Goal: Task Accomplishment & Management: Manage account settings

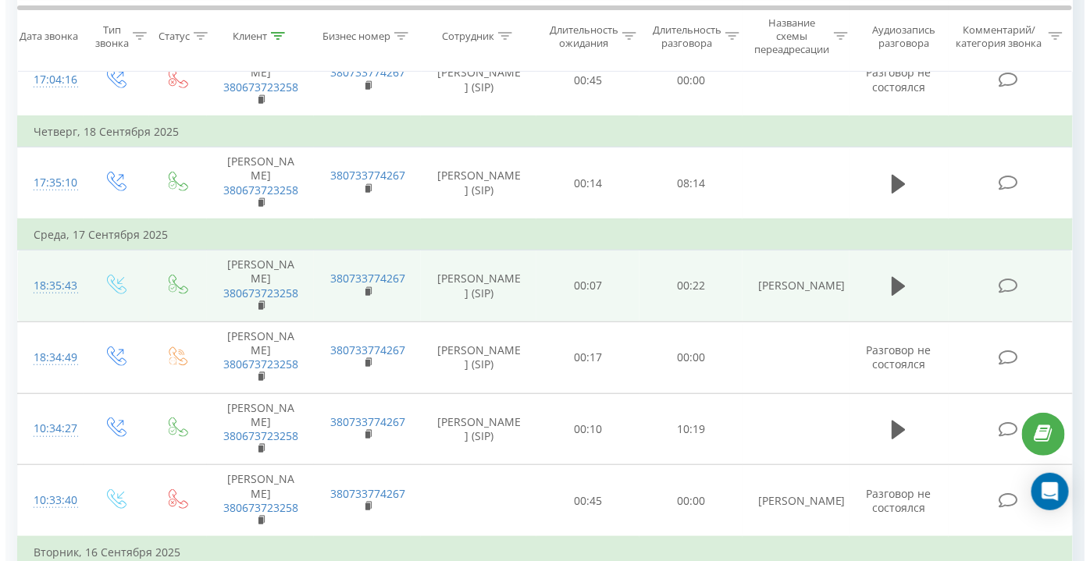
scroll to position [225, 0]
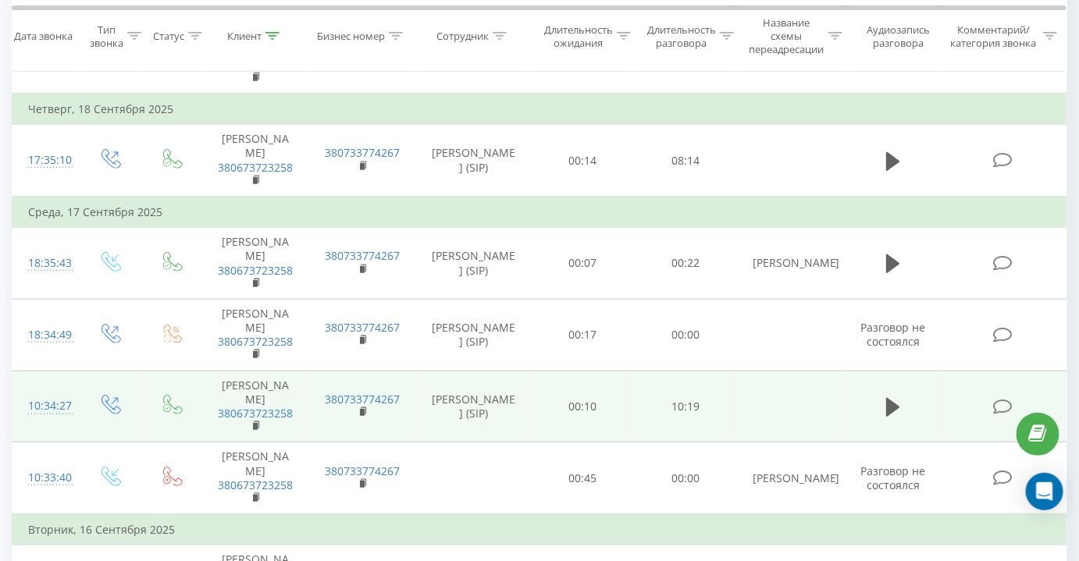
click at [1004, 399] on icon at bounding box center [1003, 407] width 20 height 16
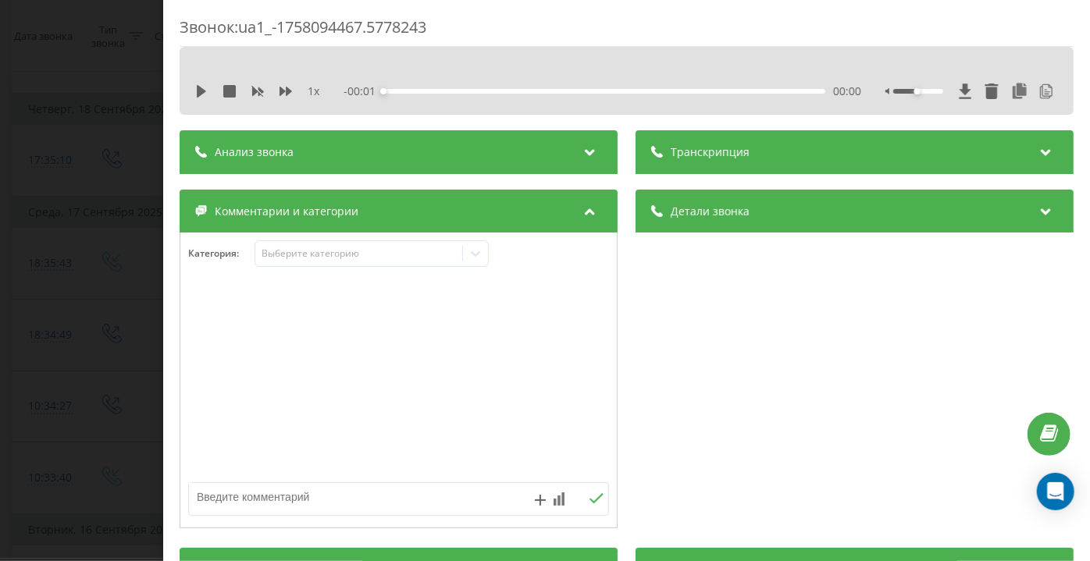
click at [687, 153] on span "Транскрипция" at bounding box center [710, 152] width 79 height 16
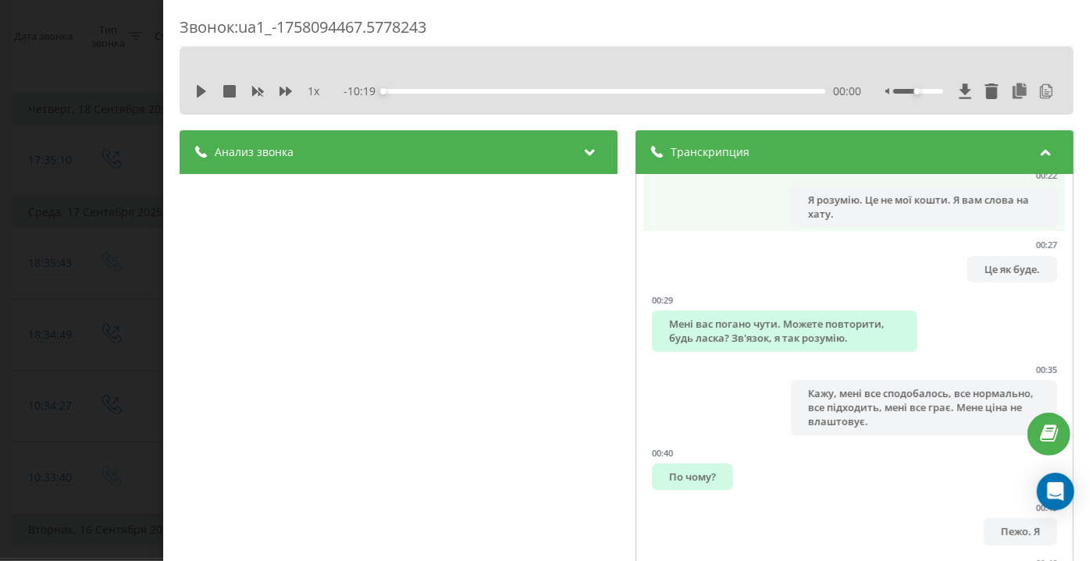
scroll to position [283, 0]
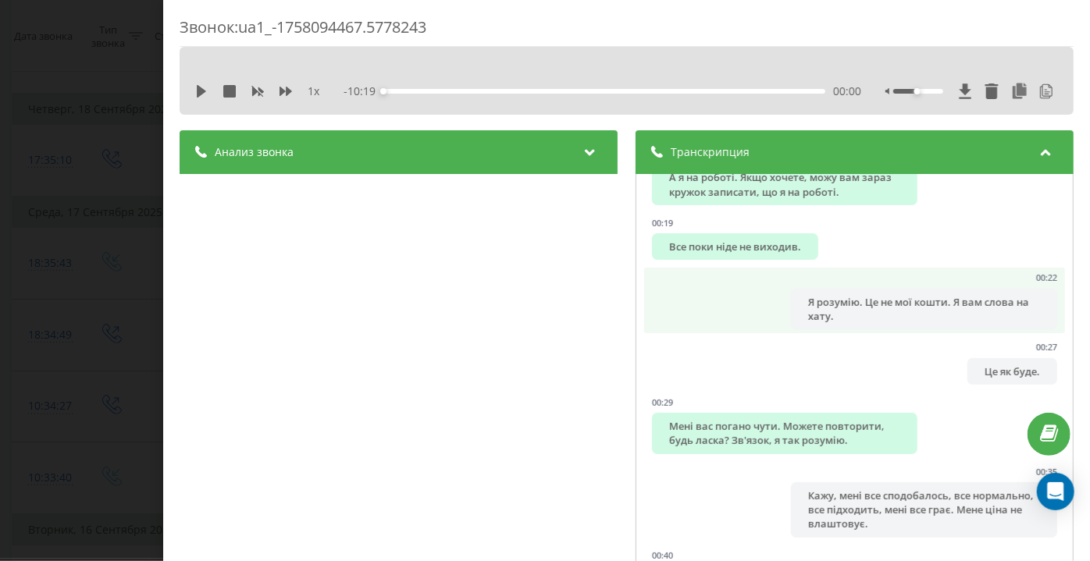
click at [852, 303] on div "Я розумію. Це не мої кошти. Я вам слова на хату." at bounding box center [925, 309] width 266 height 41
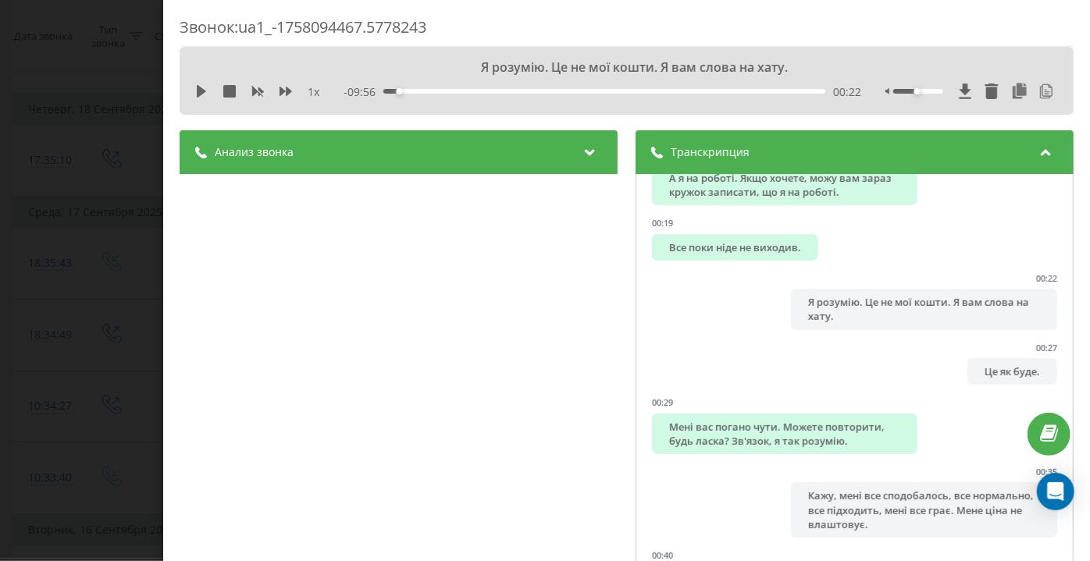
click at [191, 89] on div "Я розумію. Це не мої кошти. Я вам слова на хату. 1 x - 09:56 00:22 00:22" at bounding box center [627, 81] width 894 height 68
click at [200, 94] on icon at bounding box center [201, 91] width 9 height 12
drag, startPoint x: 912, startPoint y: 91, endPoint x: 932, endPoint y: 91, distance: 20.3
click at [932, 91] on div at bounding box center [918, 91] width 50 height 5
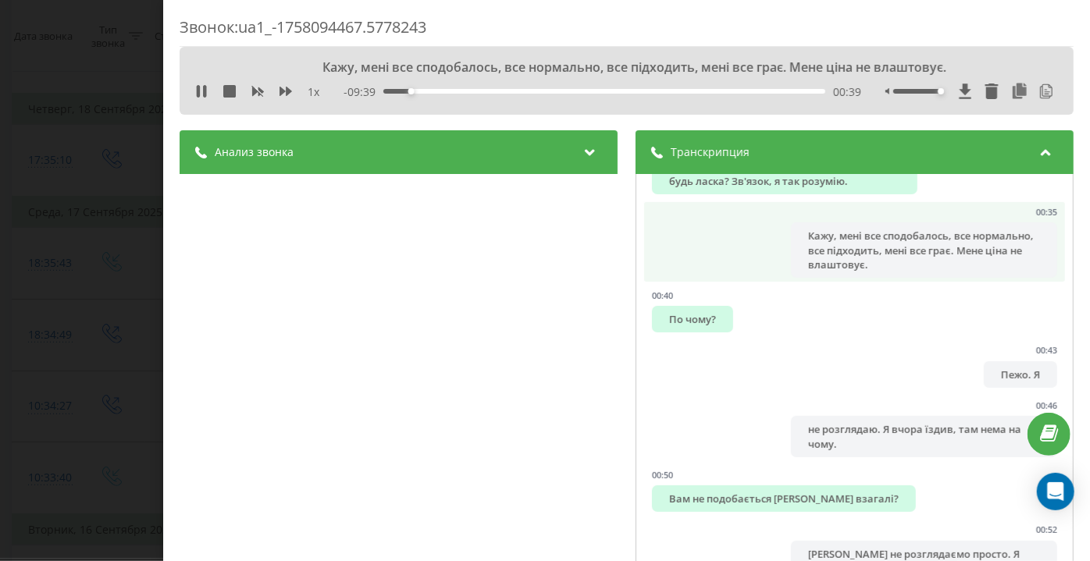
scroll to position [568, 0]
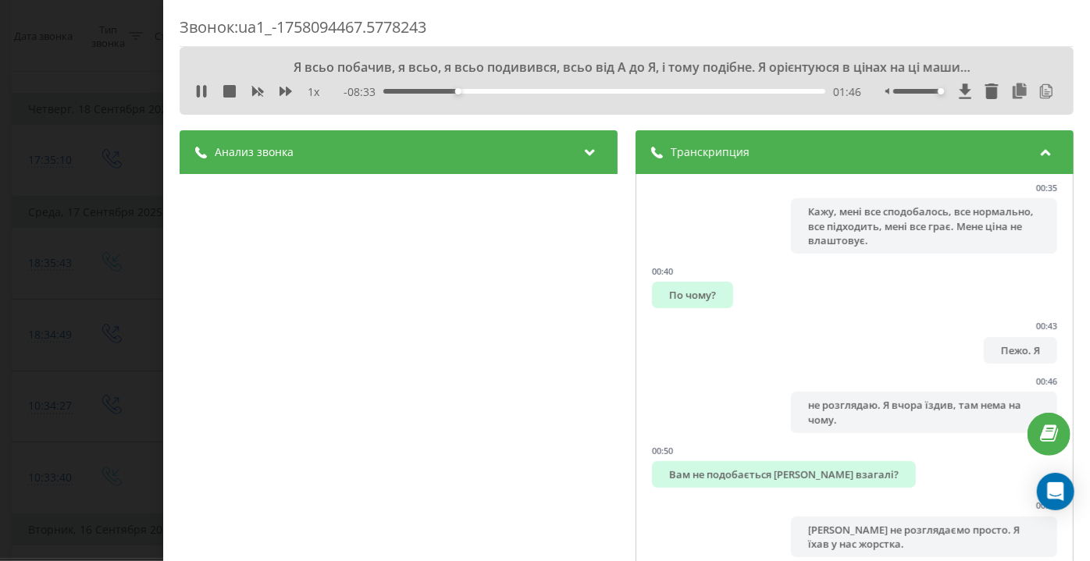
click at [441, 373] on div "[PERSON_NAME] звонка Название профиля ОП Украина Тема диалога Клієнт розглядає …" at bounding box center [399, 425] width 438 height 590
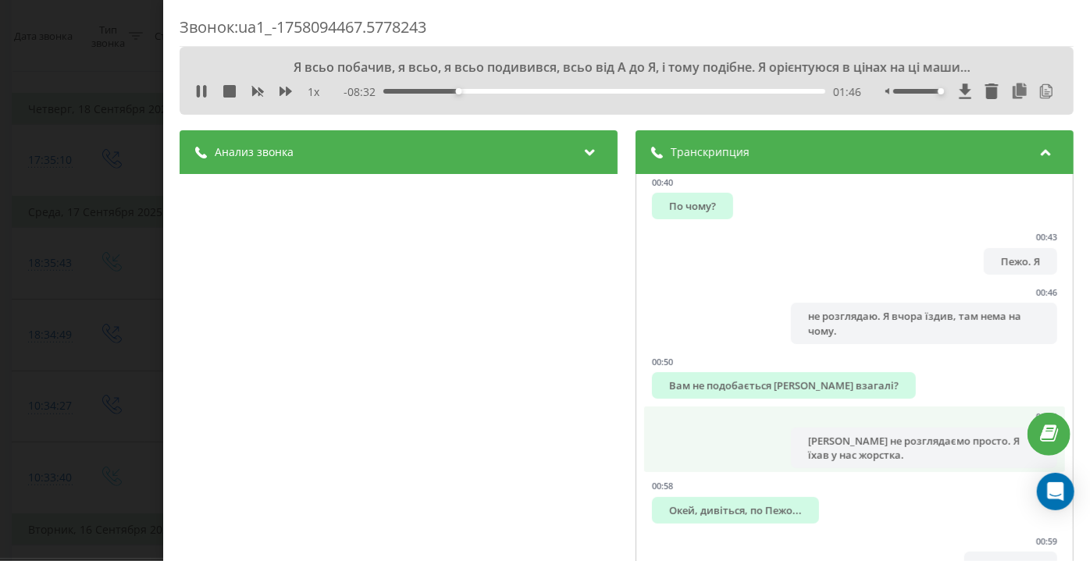
scroll to position [710, 0]
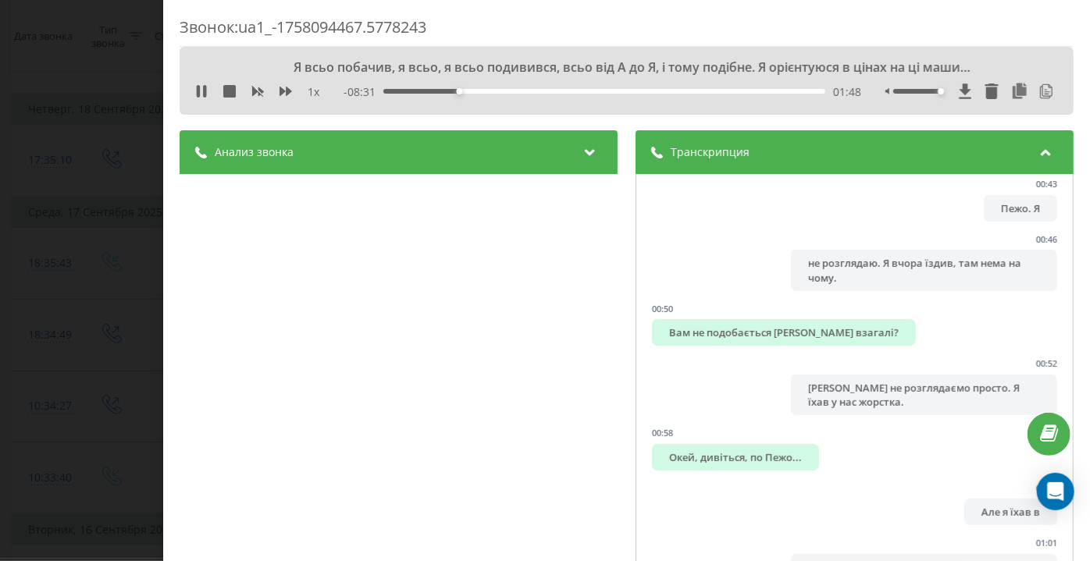
click at [285, 84] on div "1 x" at bounding box center [265, 92] width 141 height 16
click at [285, 86] on icon at bounding box center [286, 91] width 12 height 12
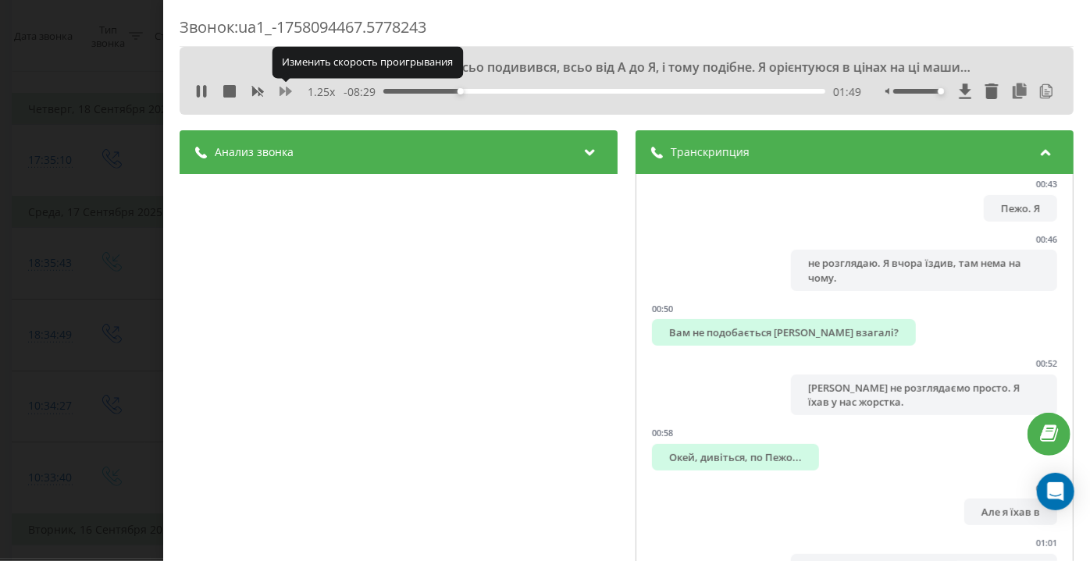
click at [285, 86] on icon at bounding box center [286, 91] width 12 height 12
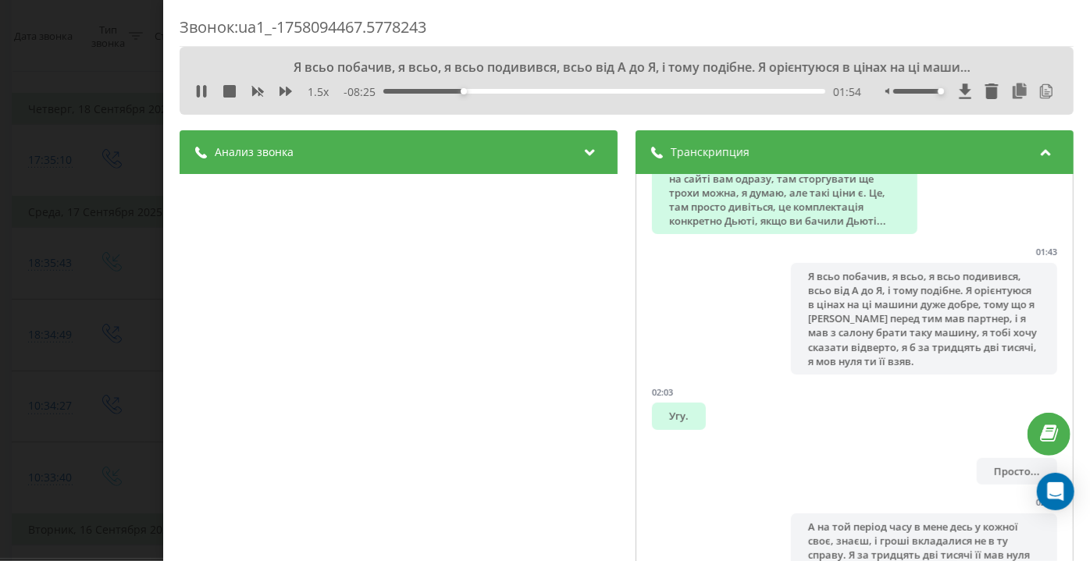
scroll to position [1420, 0]
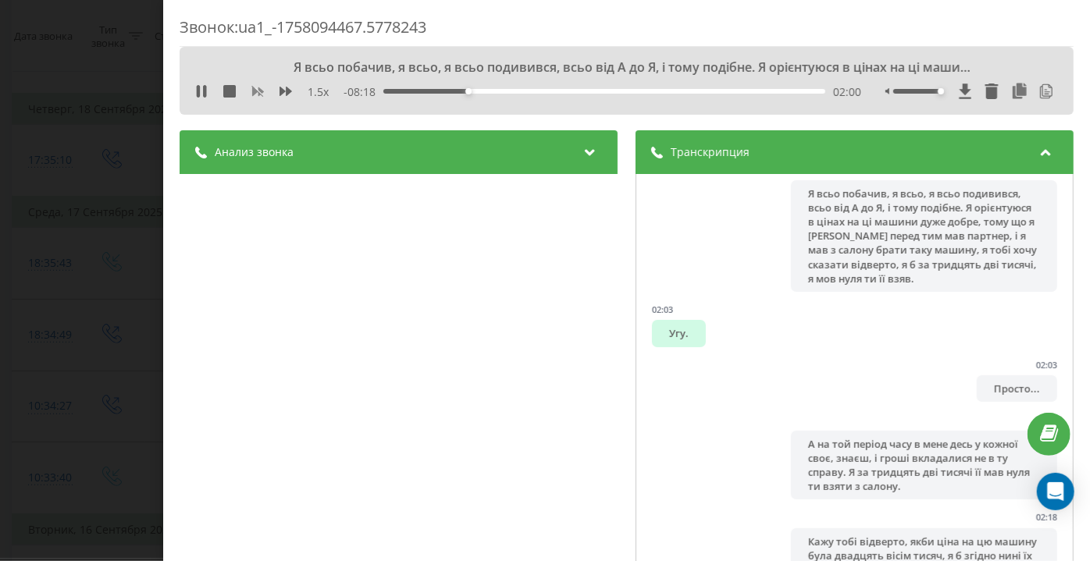
click at [258, 93] on icon at bounding box center [257, 91] width 12 height 12
click at [466, 91] on div "01:58" at bounding box center [468, 91] width 6 height 6
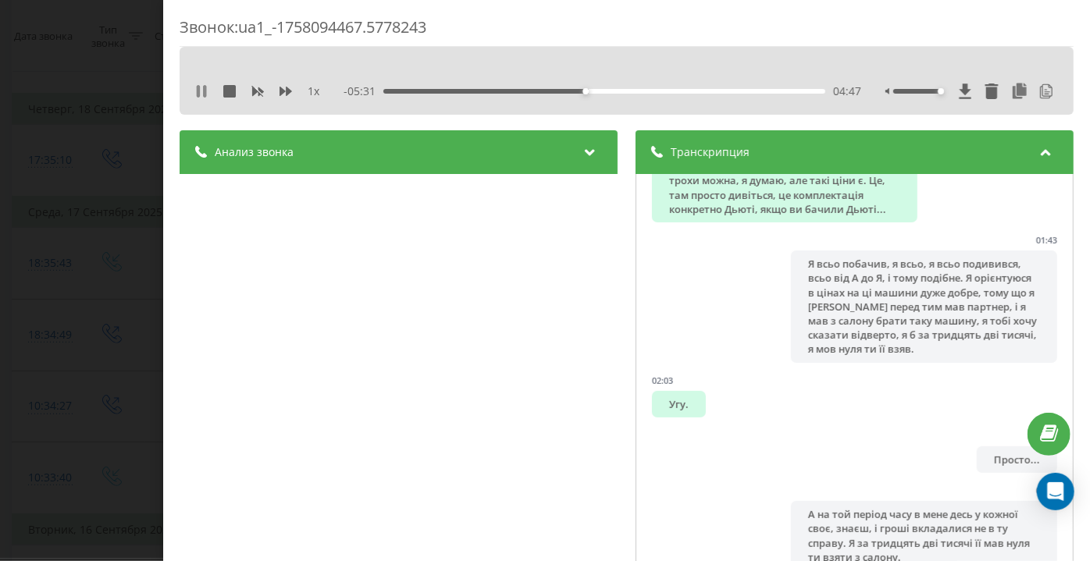
click at [204, 87] on icon at bounding box center [204, 91] width 3 height 12
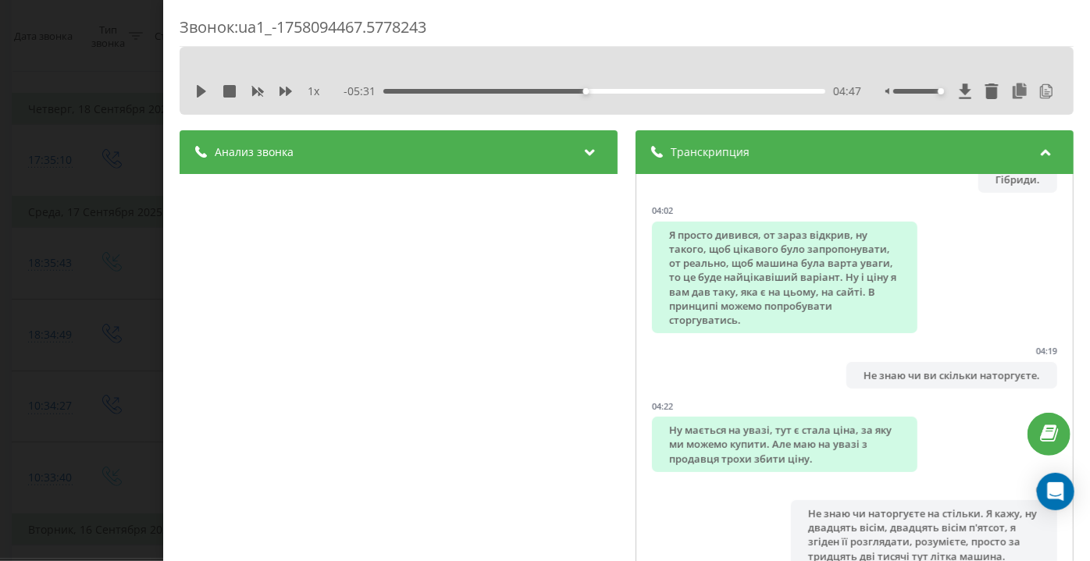
scroll to position [2697, 0]
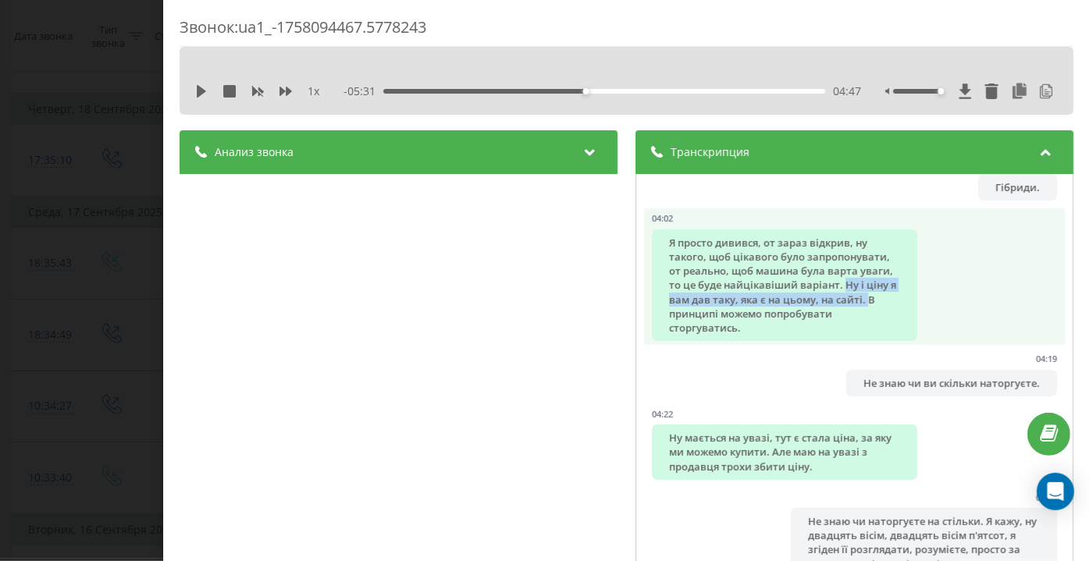
copy div "Ну і ціну я вам дав таку, яка є на цьому, на сайті."
drag, startPoint x: 660, startPoint y: 343, endPoint x: 695, endPoint y: 358, distance: 38.1
click at [695, 341] on div "Я просто дивився, от зараз відкрив, ну такого, щоб цікавого було запропонувати,…" at bounding box center [785, 286] width 266 height 112
copy div "Ну і ціну я вам дав таку, яка є на цьому, на сайті."
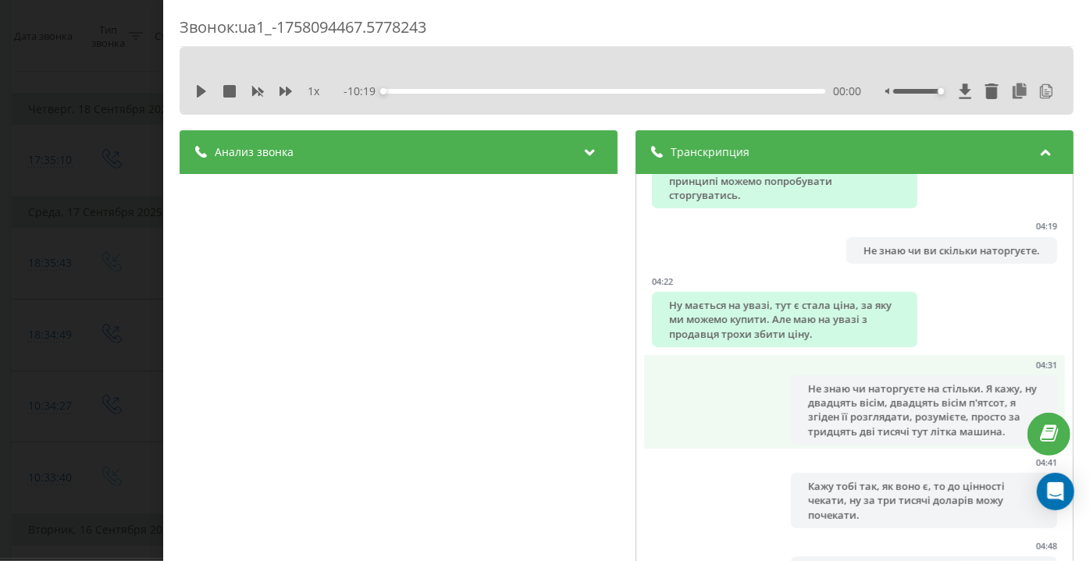
scroll to position [2911, 0]
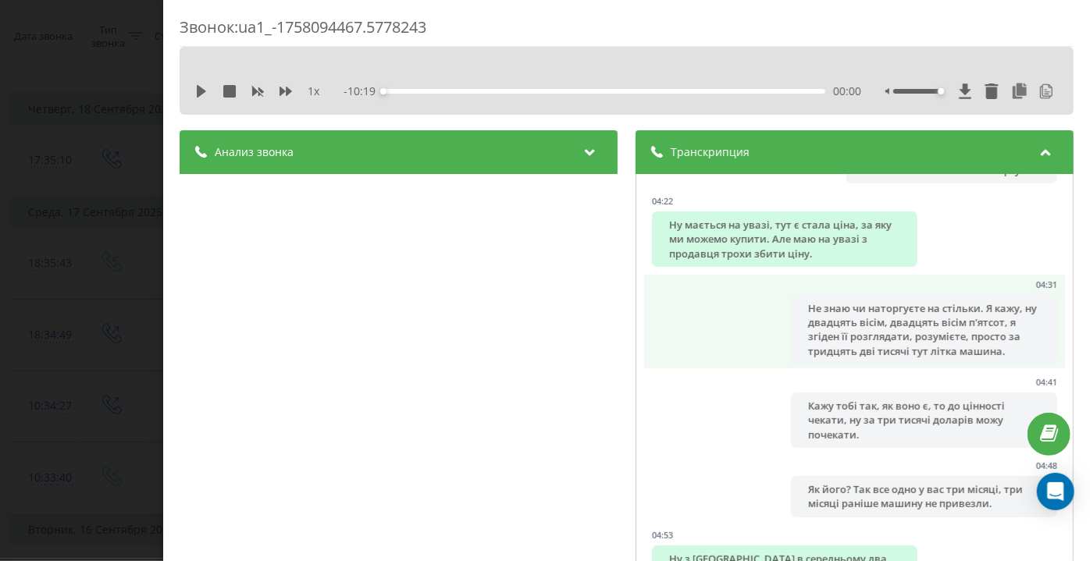
click at [760, 356] on li "04:31 Не знаю чи наторгуєте на стільки. Я кажу, ну двадцять вісім, двадцять віс…" at bounding box center [854, 322] width 421 height 94
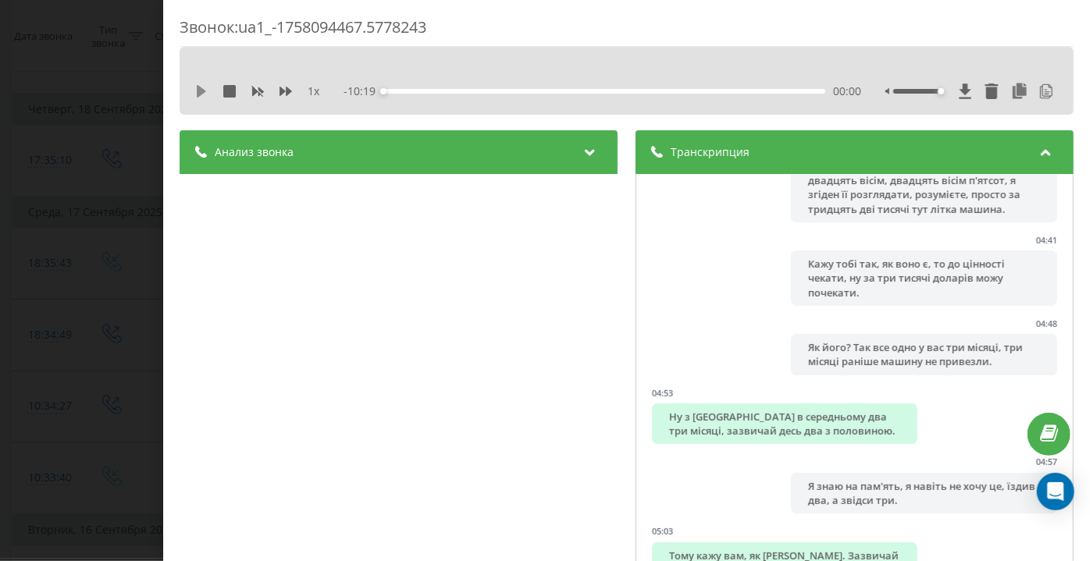
click at [206, 95] on icon at bounding box center [201, 91] width 12 height 12
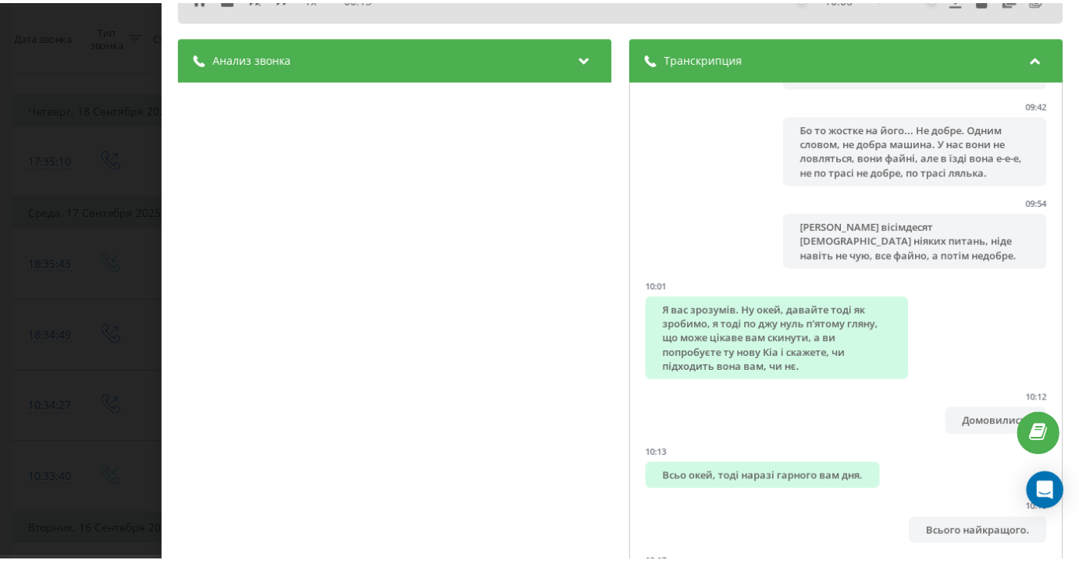
scroll to position [70, 0]
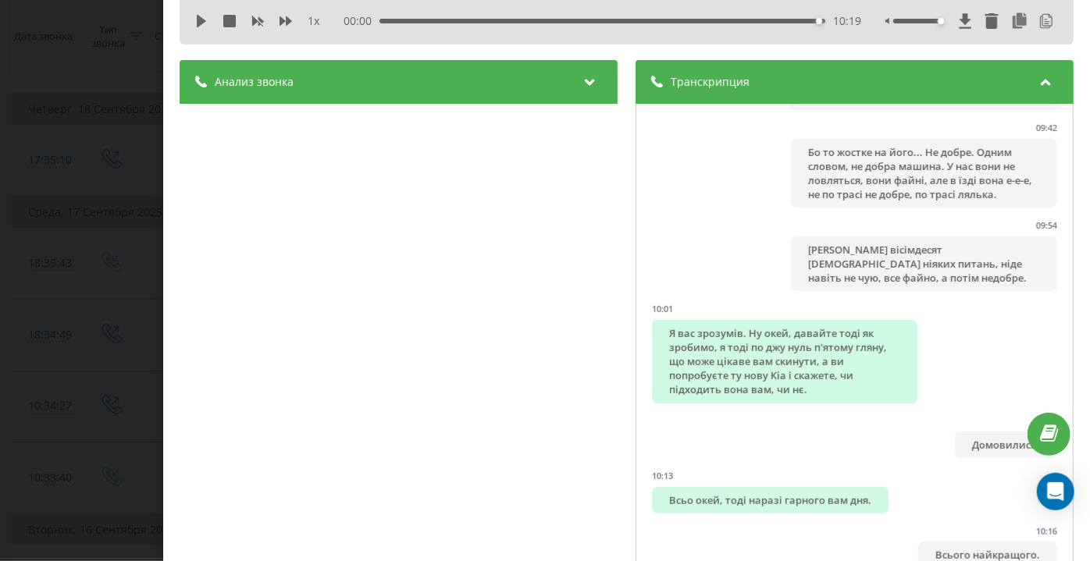
click at [119, 241] on div "Звонок : ua1_-1758094467.5778243 1 x 00:00 10:19 10:19 Транскрипция 00:01 Добри…" at bounding box center [545, 280] width 1090 height 561
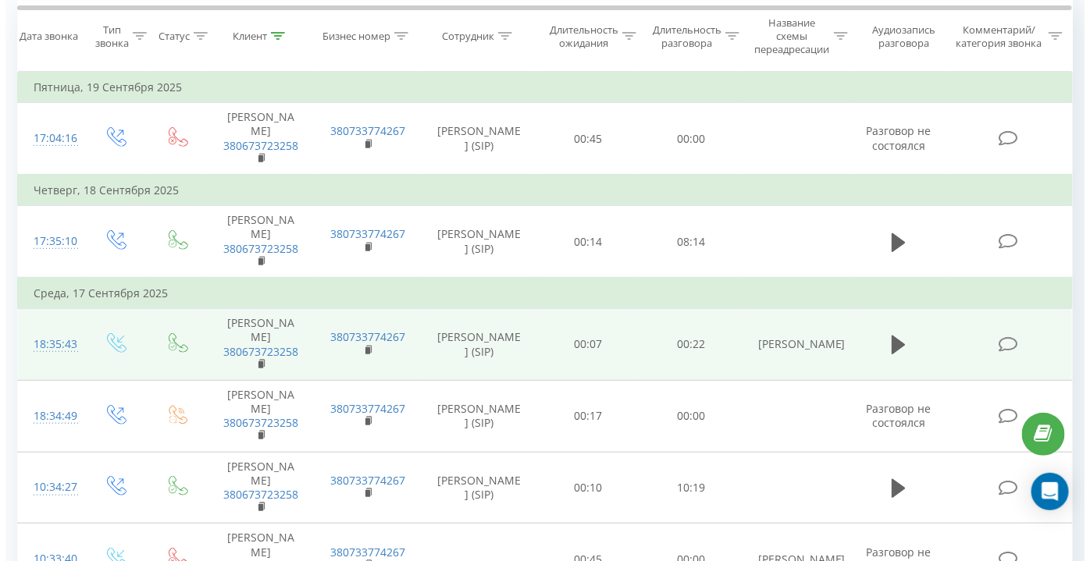
scroll to position [12, 0]
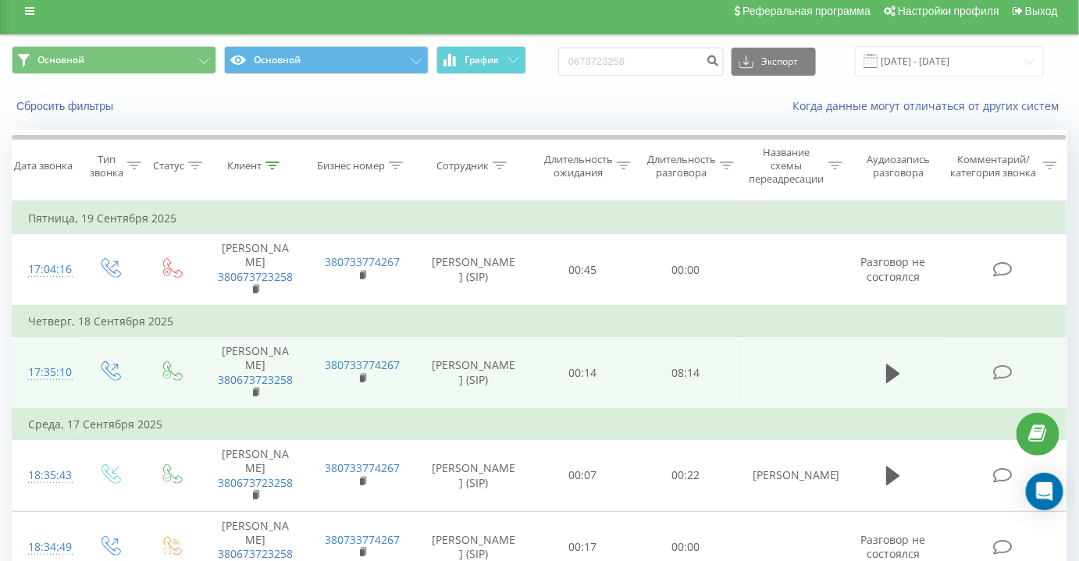
click at [998, 368] on icon at bounding box center [1003, 373] width 20 height 16
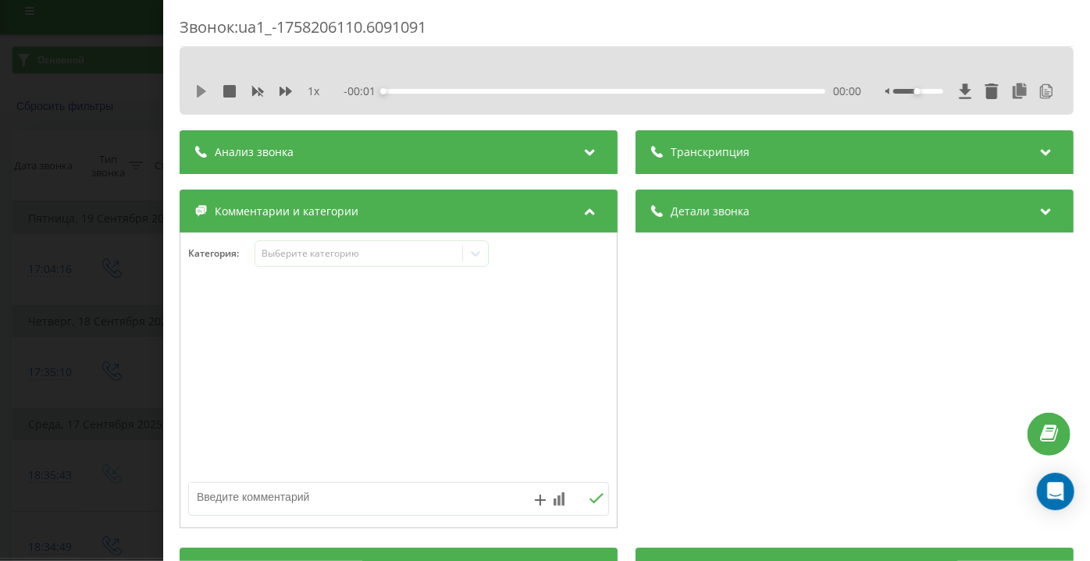
click at [201, 90] on icon at bounding box center [201, 91] width 9 height 12
click at [679, 152] on span "Транскрипция" at bounding box center [710, 152] width 79 height 16
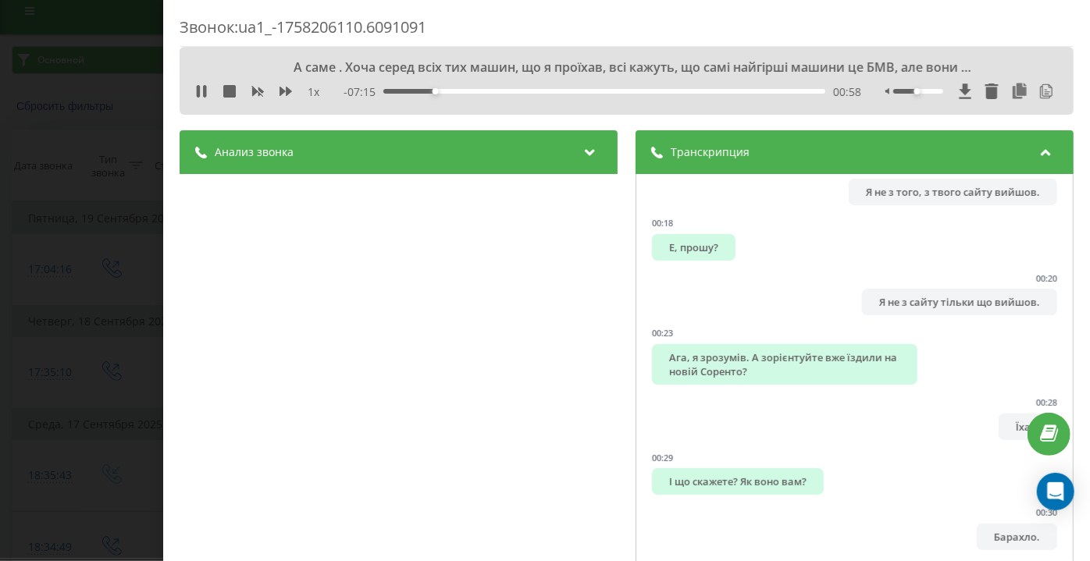
scroll to position [355, 0]
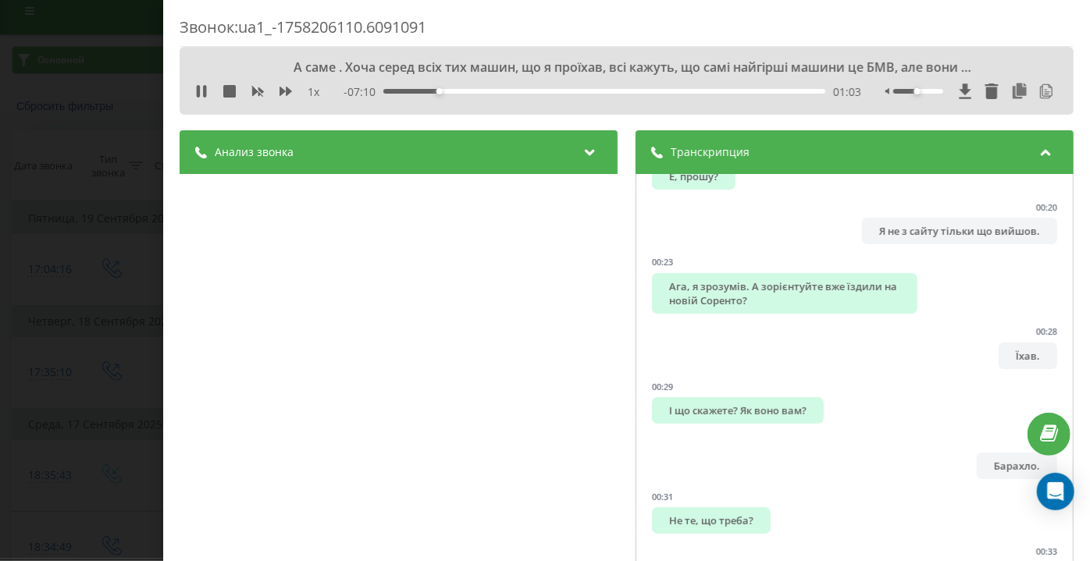
click at [929, 97] on div at bounding box center [972, 92] width 173 height 16
click at [928, 94] on div at bounding box center [972, 92] width 173 height 16
click at [927, 92] on div at bounding box center [918, 91] width 50 height 5
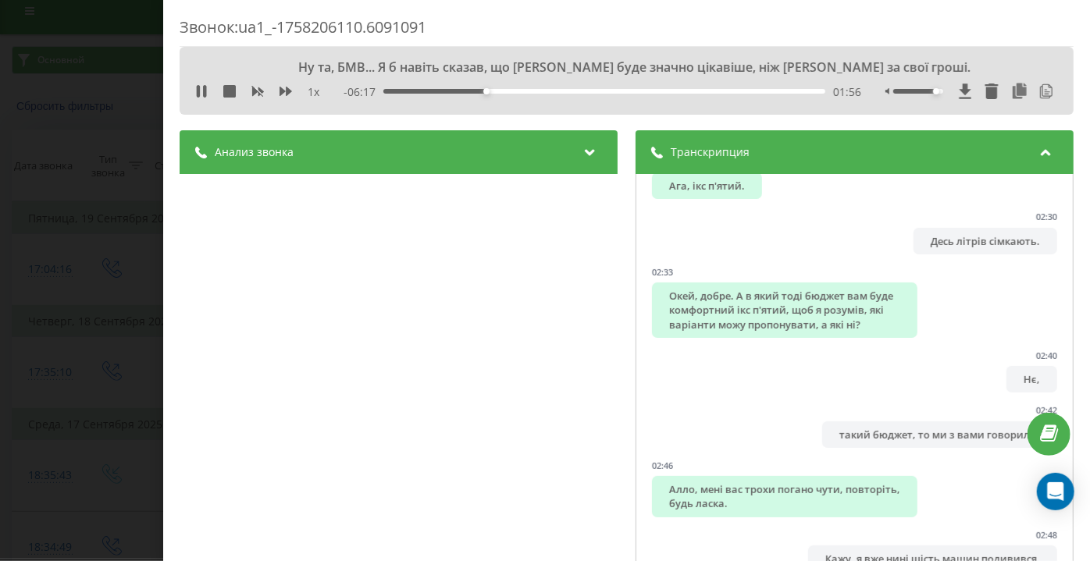
scroll to position [2626, 0]
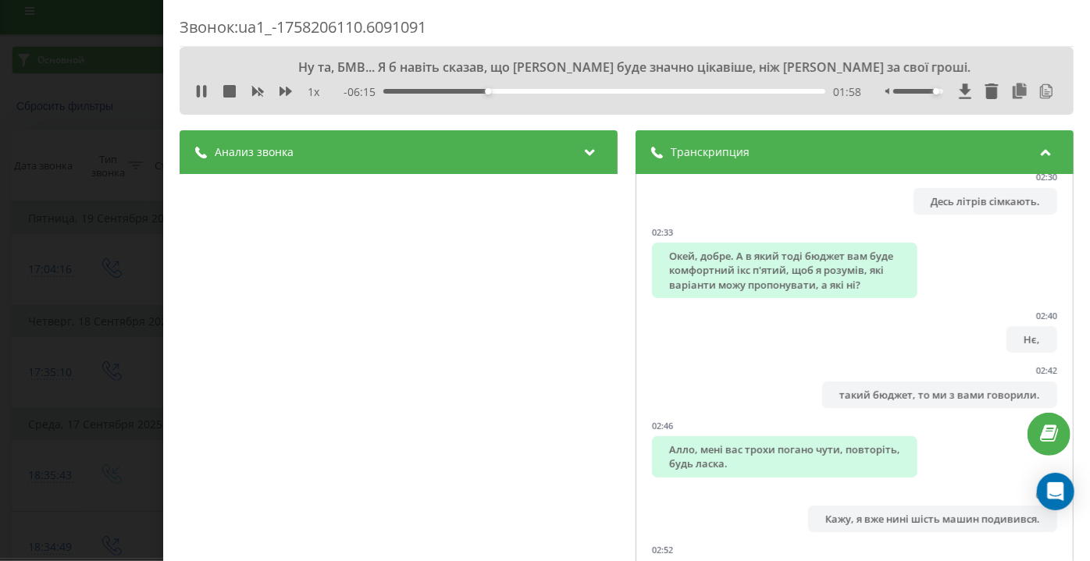
click at [672, 298] on div "Окей, добре. А в який тоді бюджет вам буде комфортний ікс п'ятий, щоб я розумів…" at bounding box center [785, 270] width 266 height 55
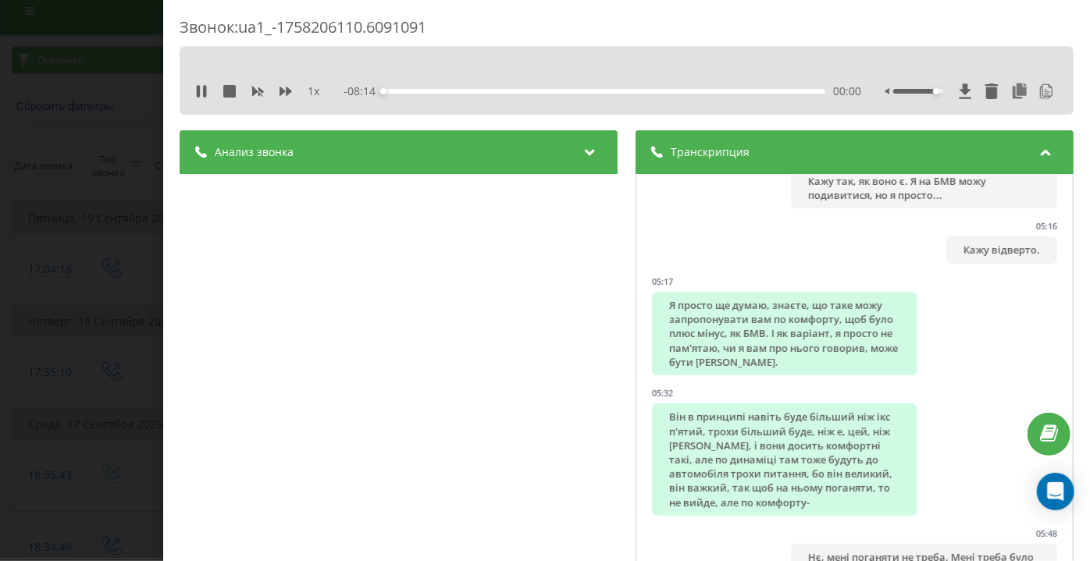
scroll to position [4969, 0]
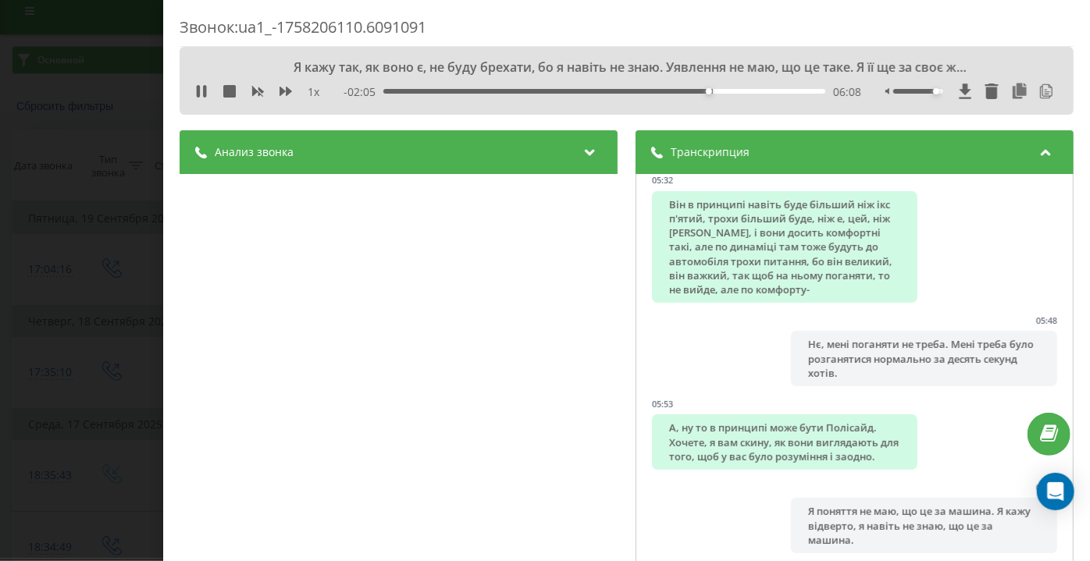
click at [278, 93] on div "1 x" at bounding box center [265, 92] width 141 height 16
click at [281, 92] on icon at bounding box center [286, 91] width 12 height 9
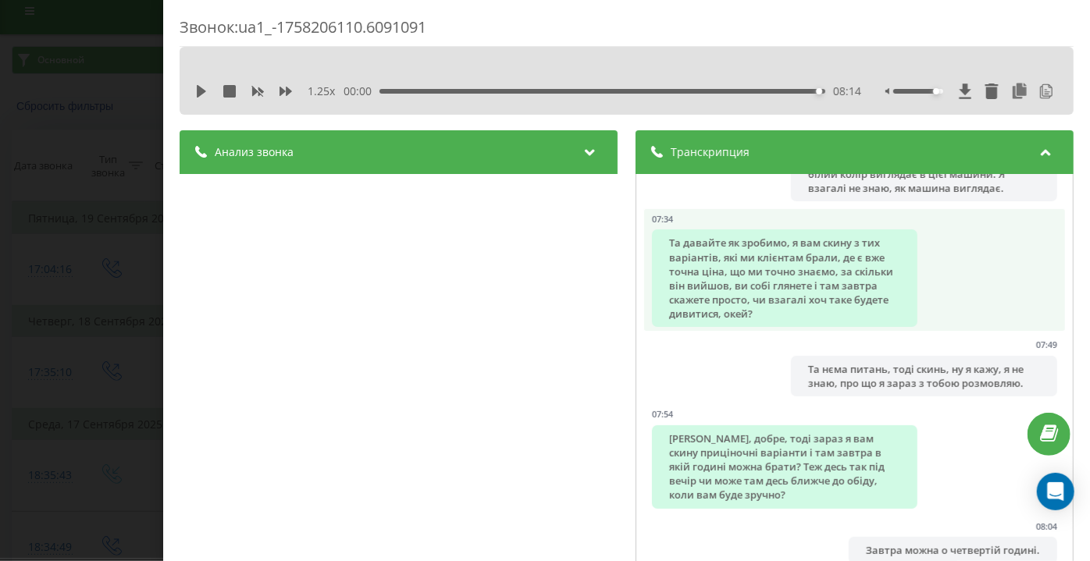
scroll to position [6608, 0]
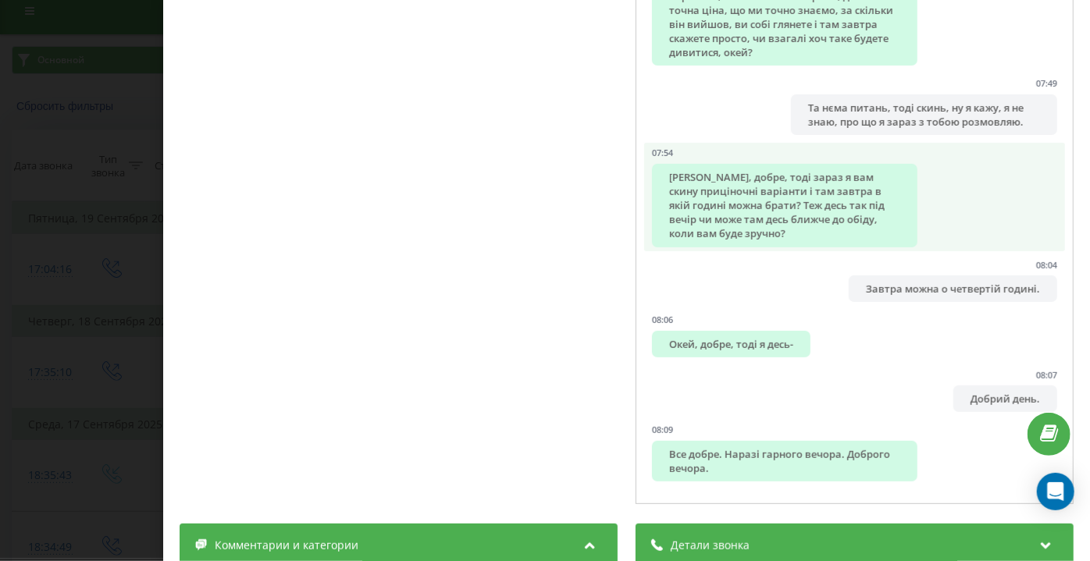
click at [786, 180] on div "[PERSON_NAME], добре, тоді зараз я вам скину приціночні варіанти і там завтра в…" at bounding box center [785, 206] width 266 height 84
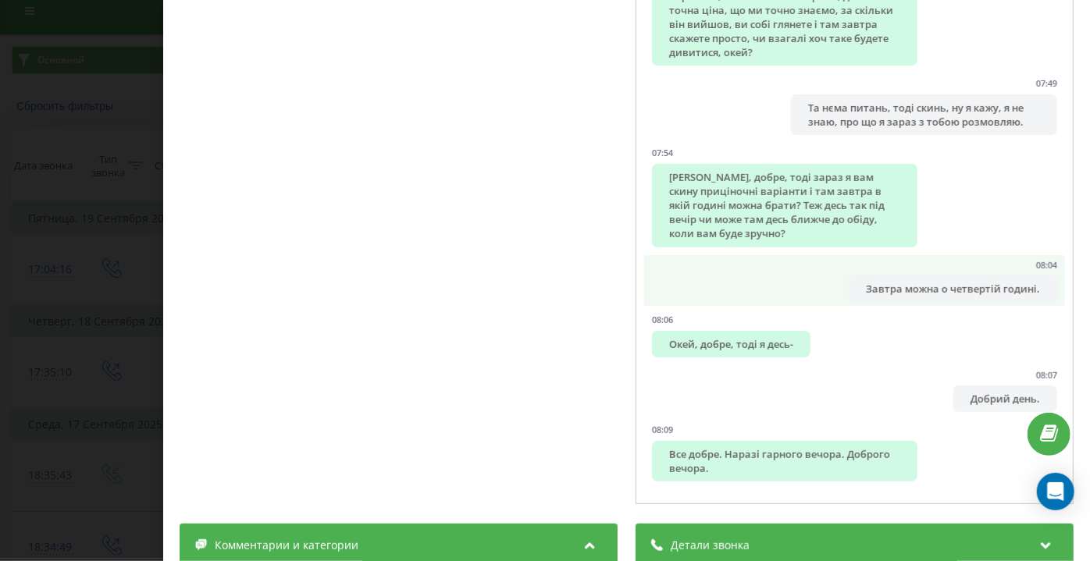
scroll to position [212, 0]
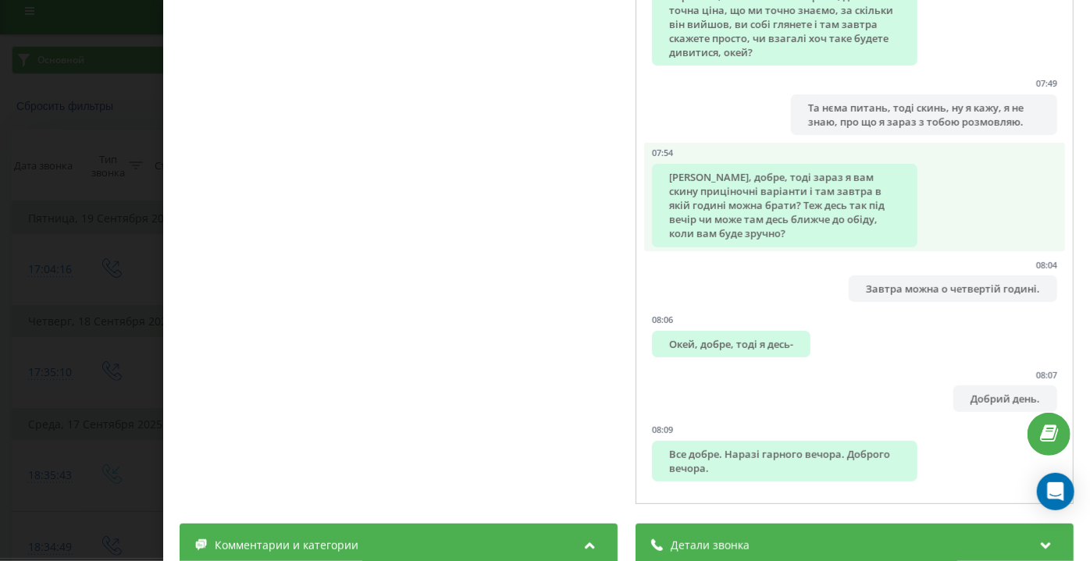
click at [771, 198] on div "[PERSON_NAME], добре, тоді зараз я вам скину приціночні варіанти і там завтра в…" at bounding box center [785, 206] width 266 height 84
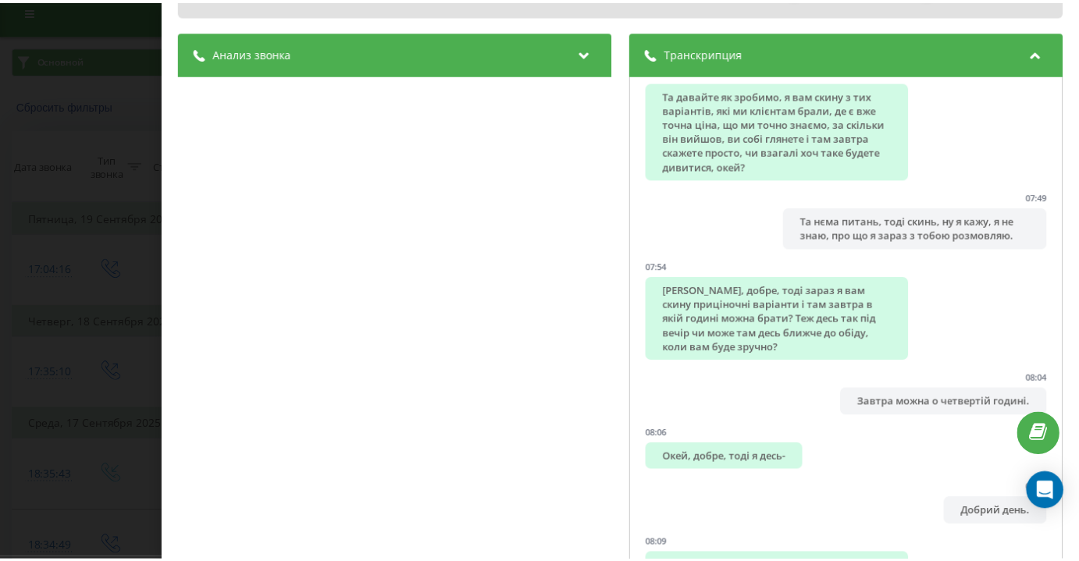
scroll to position [0, 0]
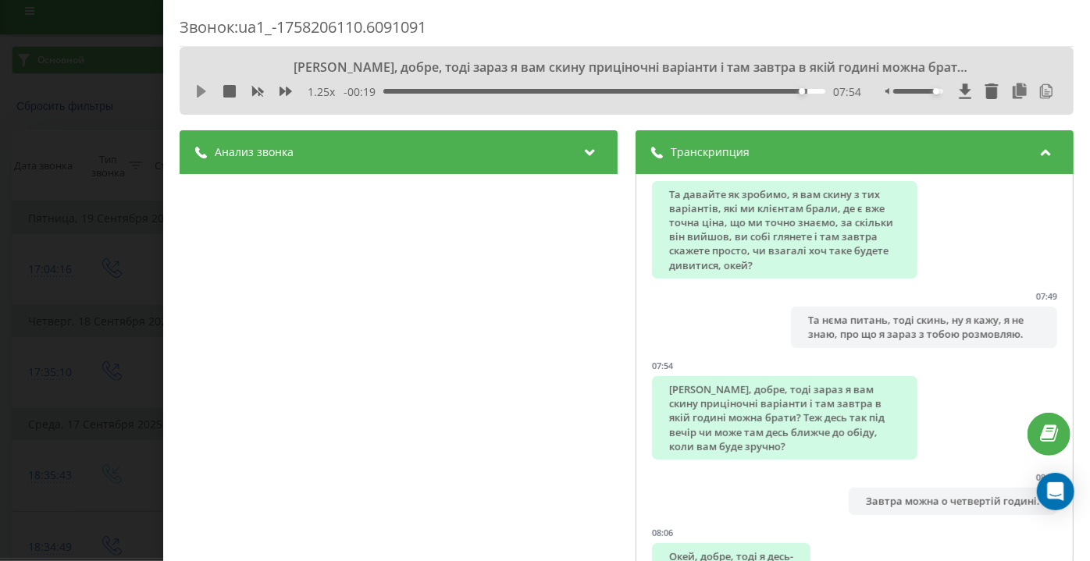
click at [198, 89] on icon at bounding box center [201, 91] width 12 height 12
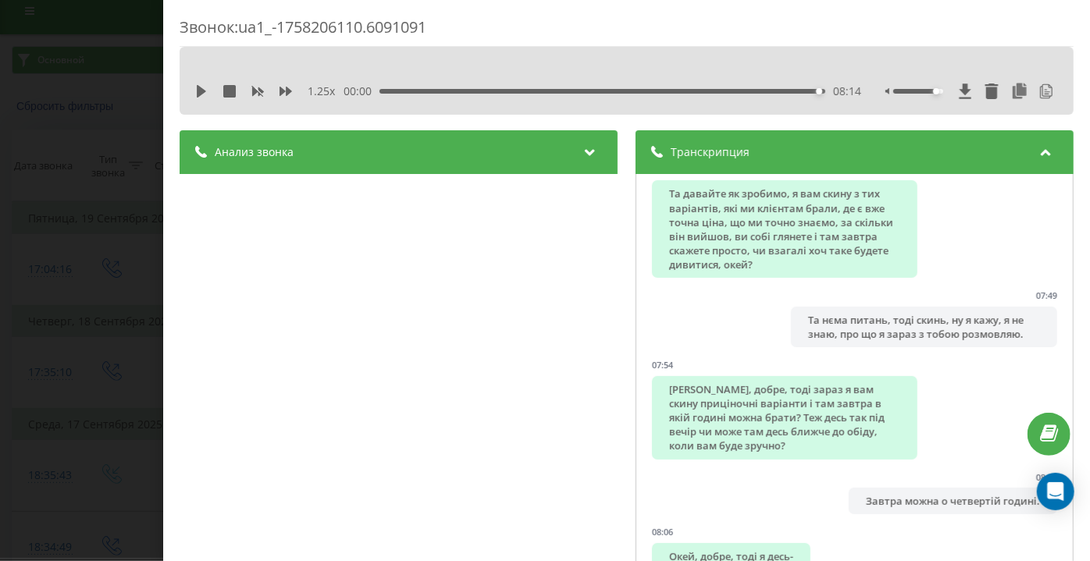
click at [48, 273] on div "Звонок : ua1_-1758206110.6091091 1.25 x 00:00 08:14 08:14 Транскрипция 00:01 Е,…" at bounding box center [545, 280] width 1090 height 561
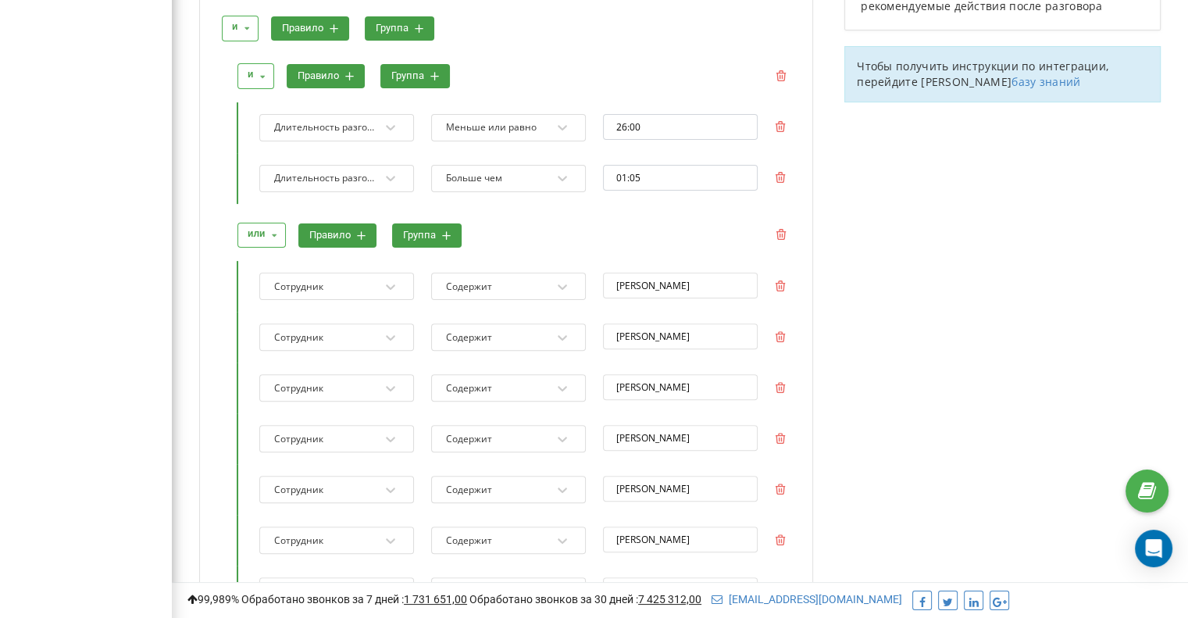
scroll to position [469, 0]
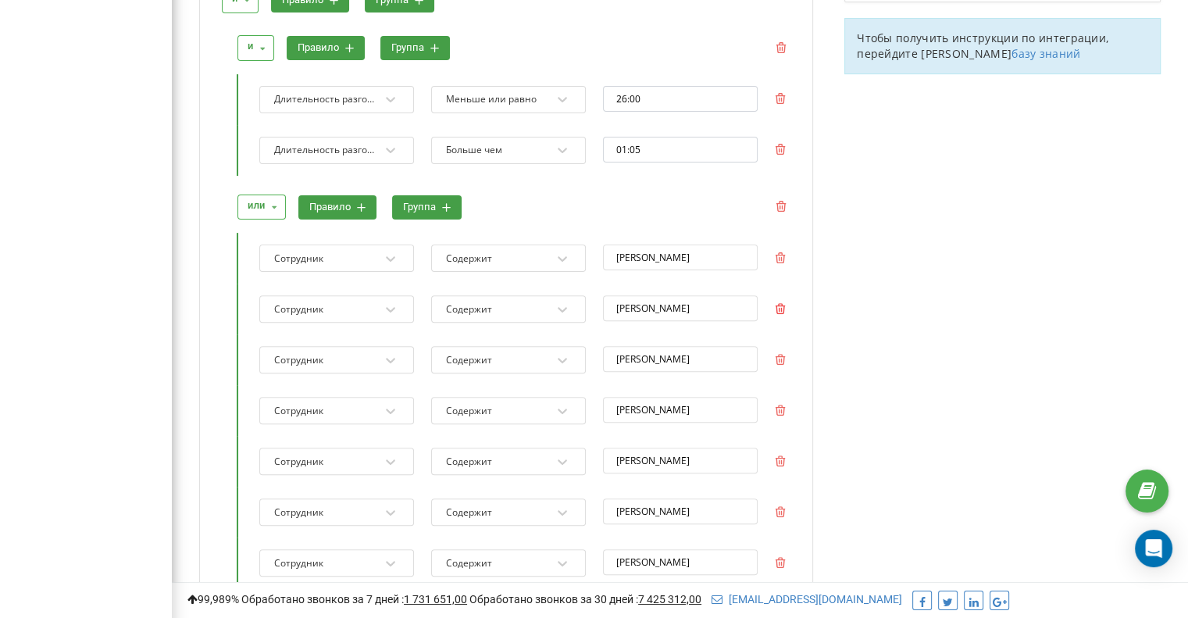
click at [780, 303] on icon at bounding box center [780, 308] width 11 height 11
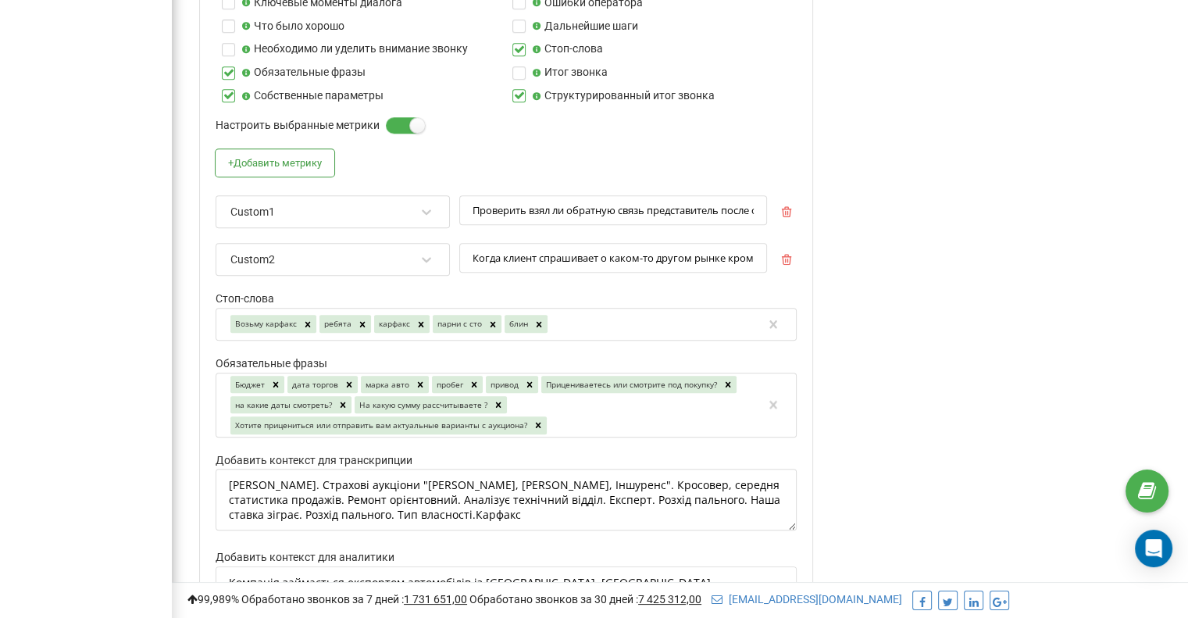
scroll to position [1772, 0]
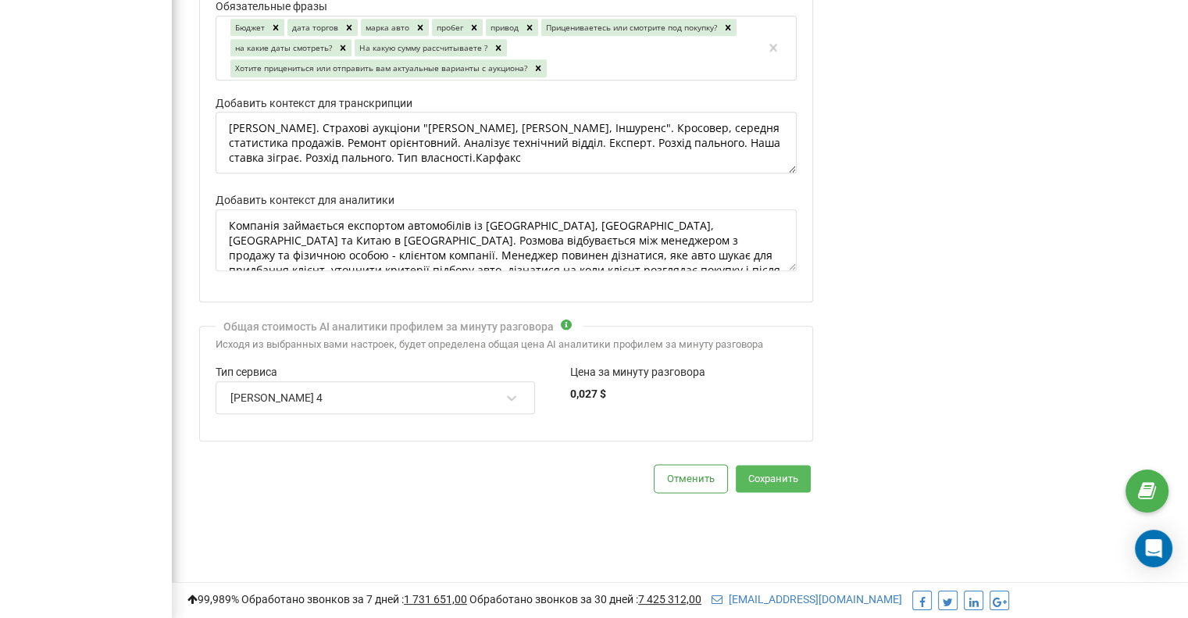
click at [779, 465] on button "Сохранить" at bounding box center [773, 478] width 75 height 27
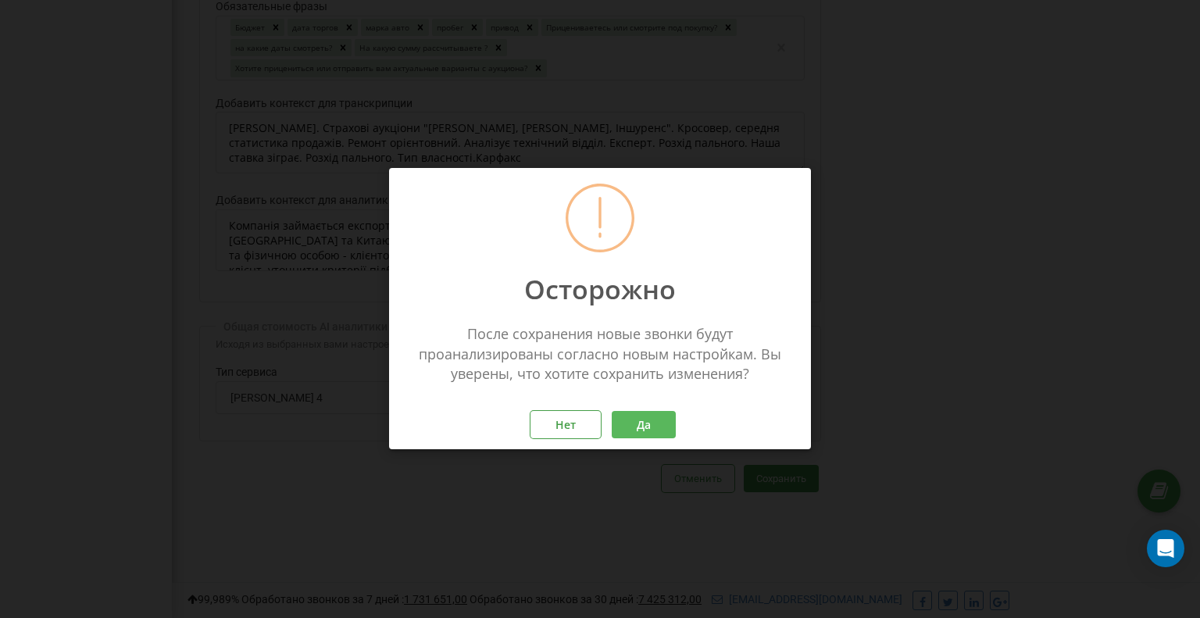
click at [649, 412] on button "Да" at bounding box center [643, 425] width 64 height 27
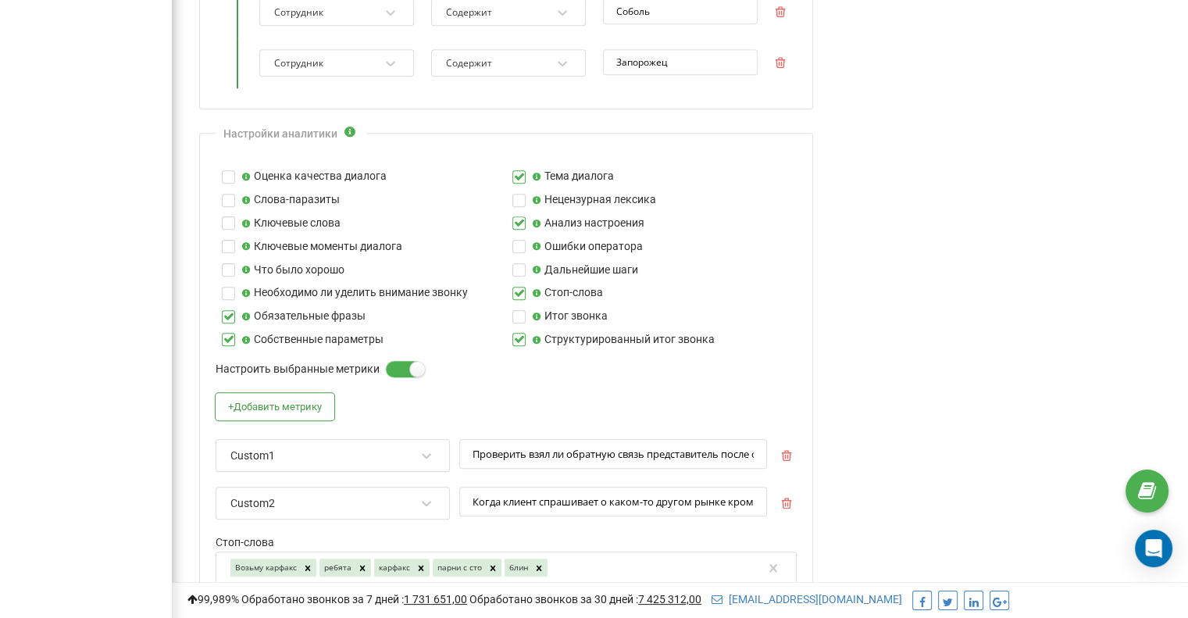
scroll to position [991, 0]
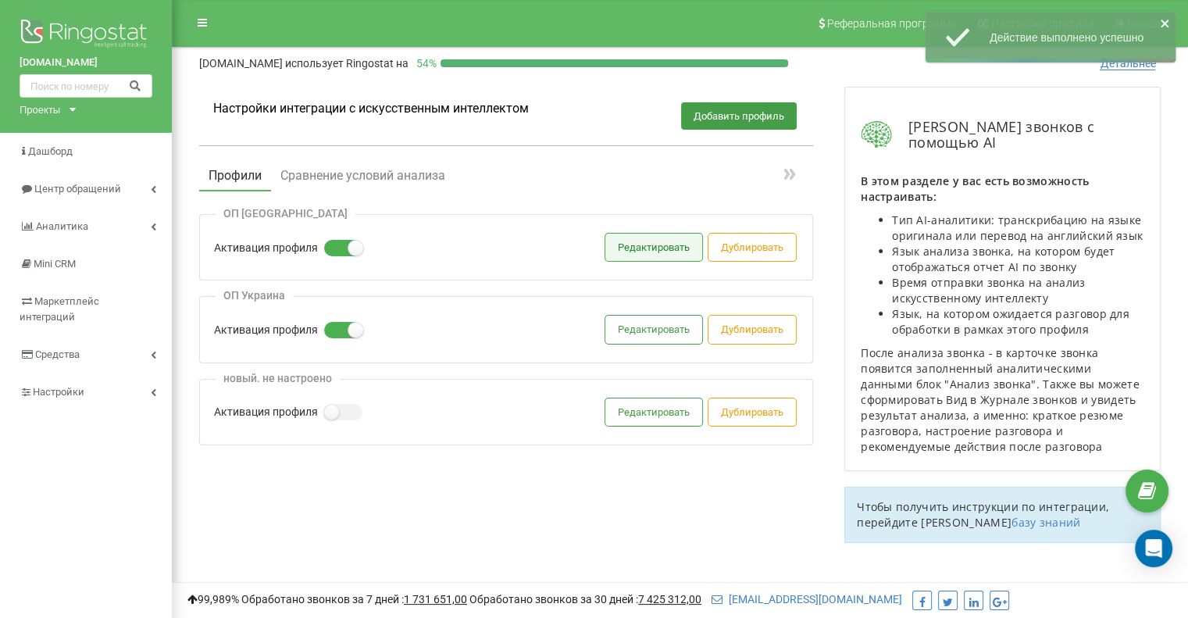
click at [658, 258] on button "Редактировать" at bounding box center [653, 246] width 97 height 27
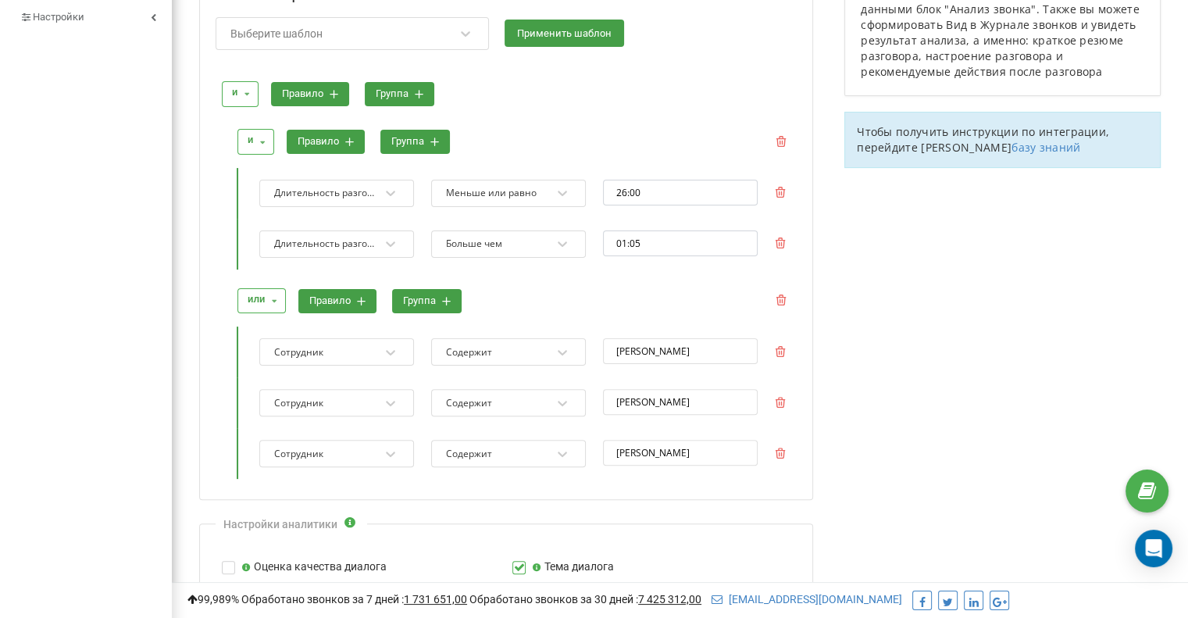
scroll to position [469, 0]
